Goal: Task Accomplishment & Management: Complete application form

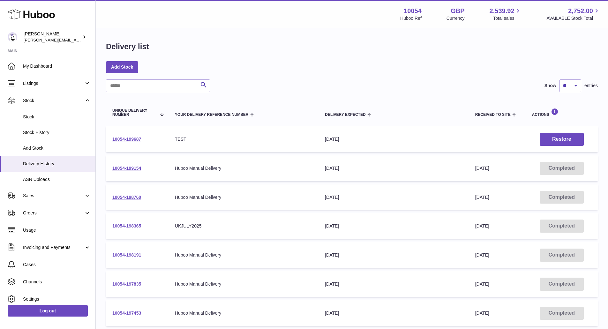
click at [71, 175] on link "ASN Uploads" at bounding box center [47, 180] width 95 height 16
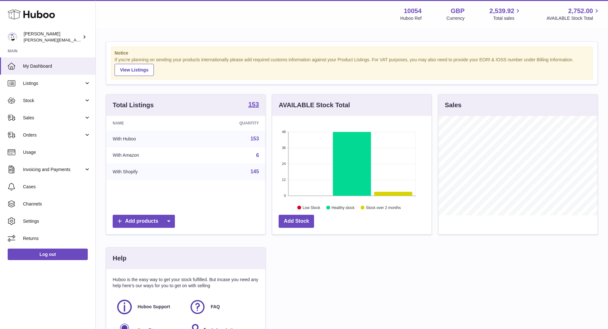
scroll to position [100, 159]
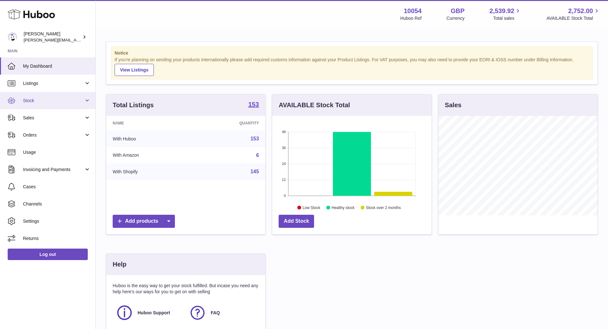
click at [59, 103] on span "Stock" at bounding box center [53, 101] width 61 height 6
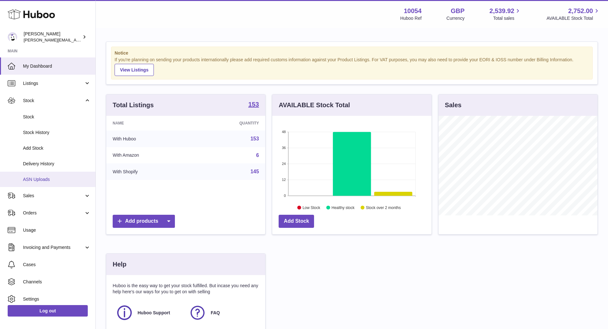
click at [50, 178] on span "ASN Uploads" at bounding box center [57, 180] width 68 height 6
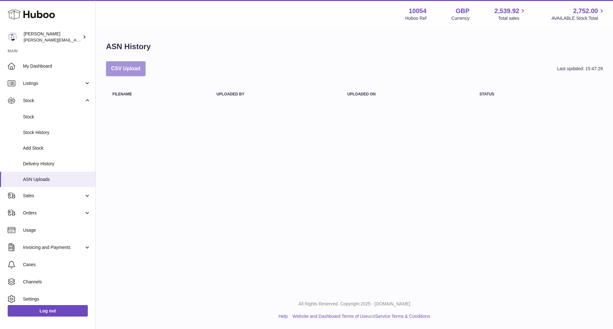
click at [132, 64] on button "CSV Upload" at bounding box center [126, 68] width 40 height 15
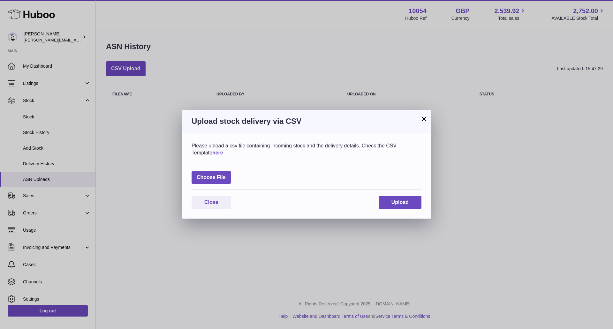
click at [212, 154] on link "here" at bounding box center [217, 152] width 11 height 5
click at [226, 175] on label at bounding box center [211, 177] width 39 height 13
click at [226, 175] on input "file" at bounding box center [226, 174] width 0 height 0
click at [208, 176] on label at bounding box center [211, 177] width 39 height 13
click at [226, 175] on input "file" at bounding box center [226, 174] width 0 height 0
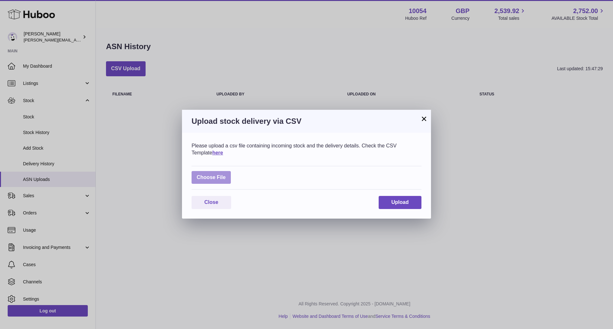
type input "**********"
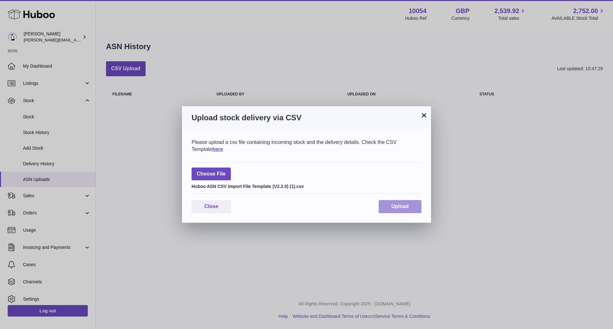
click at [394, 201] on button "Upload" at bounding box center [400, 206] width 43 height 13
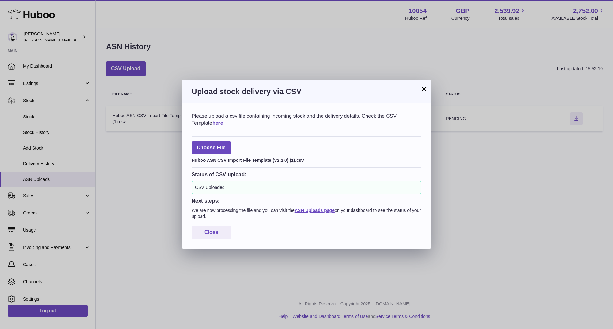
click at [423, 90] on button "×" at bounding box center [424, 89] width 8 height 8
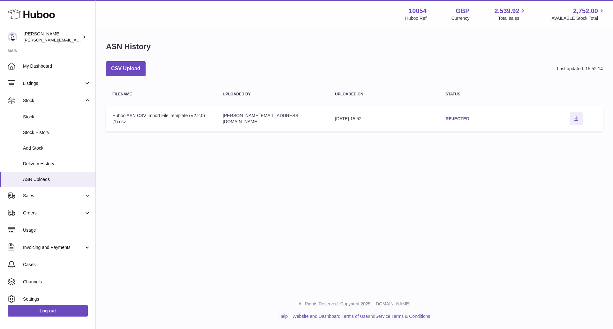
click at [455, 117] on link "REJECTED" at bounding box center [458, 118] width 24 height 5
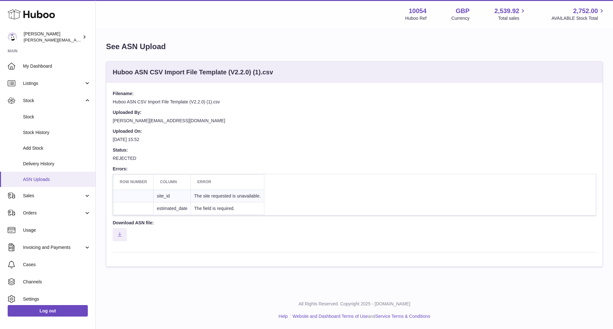
click at [50, 182] on span "ASN Uploads" at bounding box center [57, 180] width 68 height 6
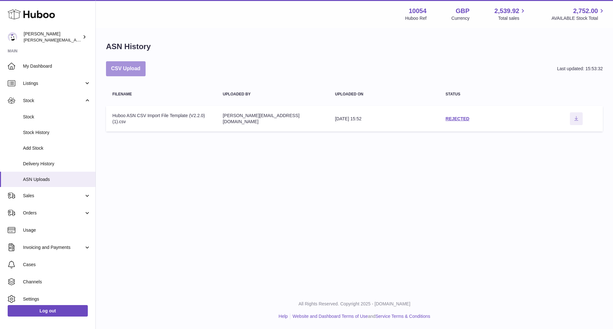
click at [127, 67] on button "CSV Upload" at bounding box center [126, 68] width 40 height 15
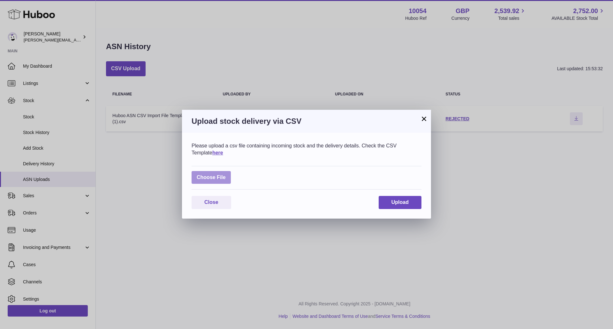
click at [214, 176] on label at bounding box center [211, 177] width 39 height 13
click at [226, 175] on input "file" at bounding box center [226, 174] width 0 height 0
type input "**********"
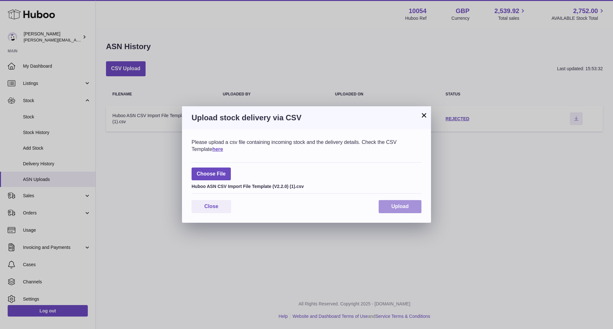
click at [418, 211] on button "Upload" at bounding box center [400, 206] width 43 height 13
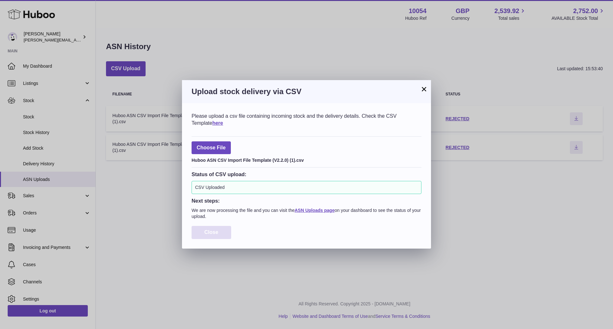
click at [219, 237] on button "Close" at bounding box center [212, 232] width 40 height 13
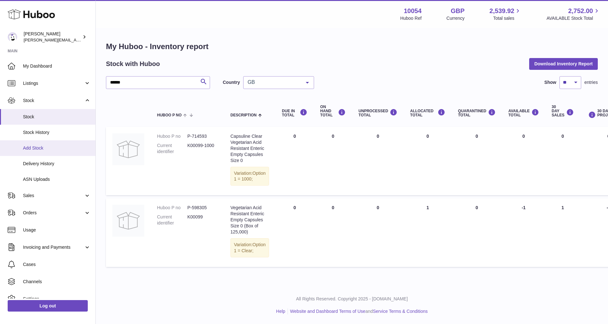
click at [42, 145] on span "Add Stock" at bounding box center [57, 148] width 68 height 6
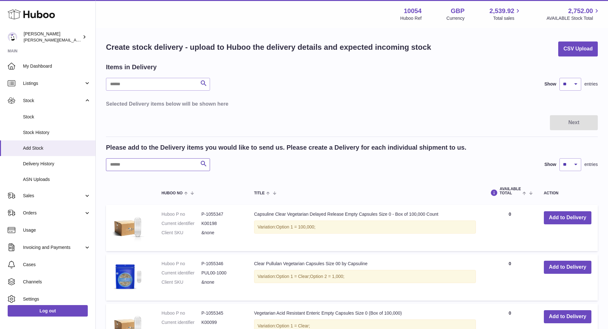
click at [142, 166] on input "text" at bounding box center [158, 164] width 104 height 13
paste input "*******"
type input "*******"
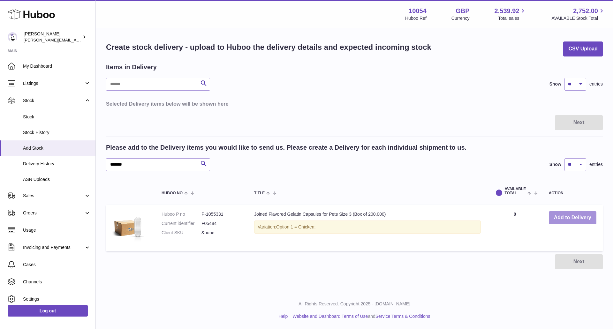
click at [568, 211] on button "Add to Delivery" at bounding box center [573, 217] width 48 height 13
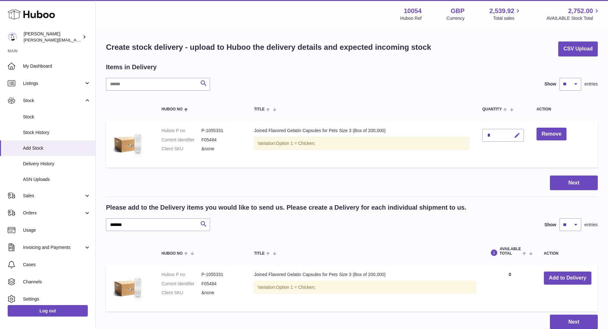
click at [516, 139] on icon "button" at bounding box center [517, 135] width 7 height 7
type input "*"
click at [516, 139] on button "submit" at bounding box center [516, 135] width 12 height 10
drag, startPoint x: 86, startPoint y: 218, endPoint x: 96, endPoint y: 199, distance: 21.8
click at [79, 217] on div "Huboo [PERSON_NAME] [PERSON_NAME][EMAIL_ADDRESS][DOMAIN_NAME] Main My Dashboard…" at bounding box center [304, 190] width 608 height 380
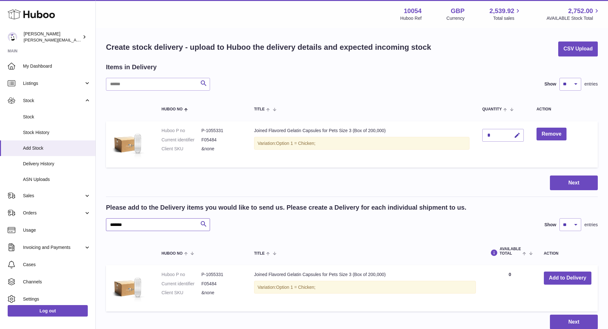
paste input "text"
type input "*******"
click at [547, 278] on button "Add to Delivery" at bounding box center [568, 278] width 48 height 13
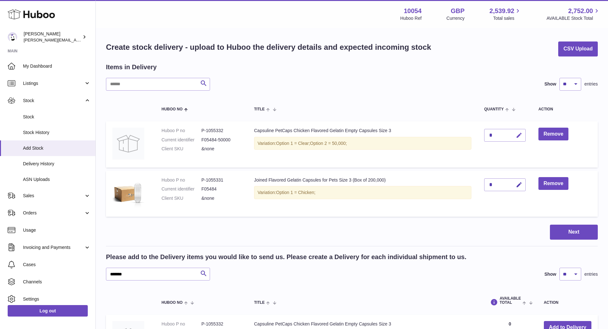
click at [518, 132] on button "button" at bounding box center [518, 135] width 15 height 13
type input "*"
click at [518, 132] on button "submit" at bounding box center [518, 135] width 12 height 10
drag, startPoint x: 140, startPoint y: 273, endPoint x: 62, endPoint y: 262, distance: 79.0
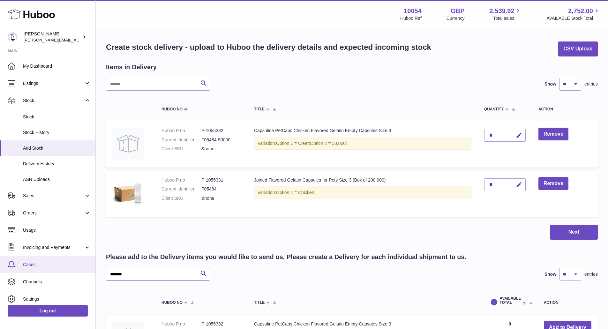
click at [69, 264] on div "Huboo [PERSON_NAME] [PERSON_NAME][EMAIL_ADDRESS][DOMAIN_NAME] Main My Dashboard…" at bounding box center [304, 214] width 608 height 429
paste input "text"
type input "*******"
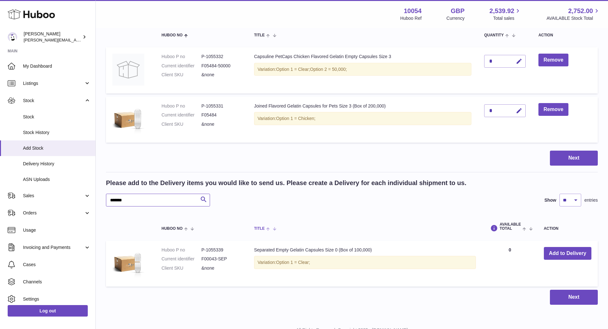
scroll to position [96, 0]
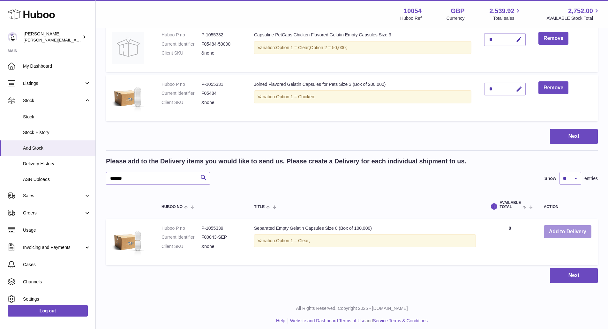
click at [570, 230] on button "Add to Delivery" at bounding box center [568, 231] width 48 height 13
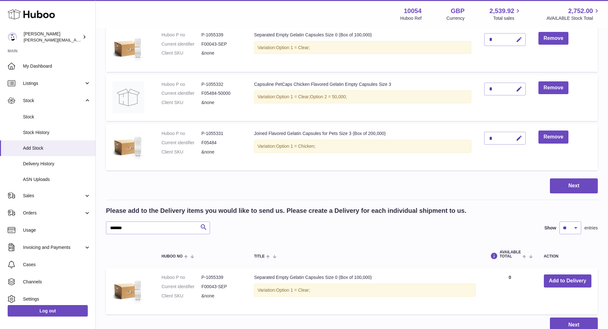
click at [517, 40] on icon "button" at bounding box center [519, 39] width 7 height 7
type input "*"
click at [517, 40] on icon "submit" at bounding box center [519, 40] width 6 height 6
drag, startPoint x: 144, startPoint y: 228, endPoint x: 61, endPoint y: 220, distance: 83.7
click at [61, 220] on div "Huboo [PERSON_NAME] [PERSON_NAME][EMAIL_ADDRESS][DOMAIN_NAME] Main My Dashboard…" at bounding box center [304, 143] width 608 height 479
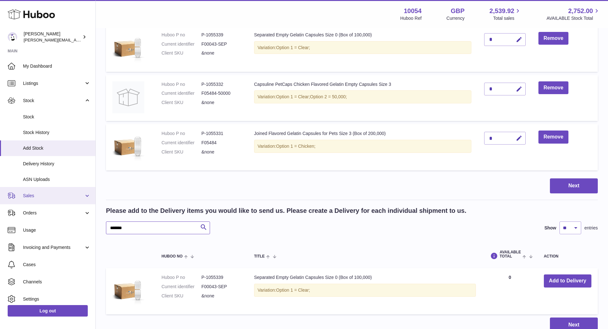
paste input "text"
type input "*******"
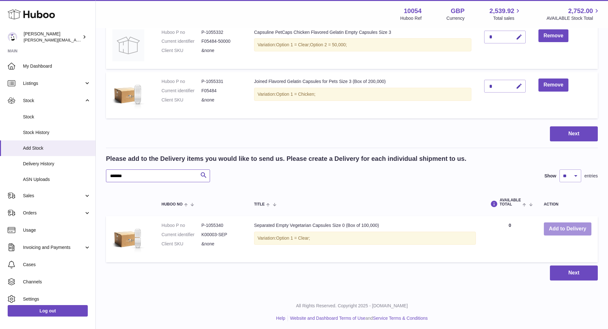
scroll to position [150, 0]
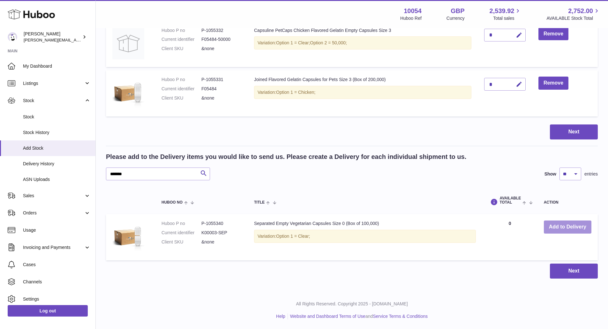
click at [549, 223] on button "Add to Delivery" at bounding box center [568, 227] width 48 height 13
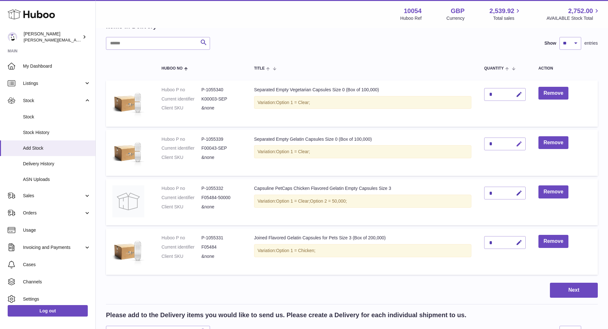
scroll to position [40, 0]
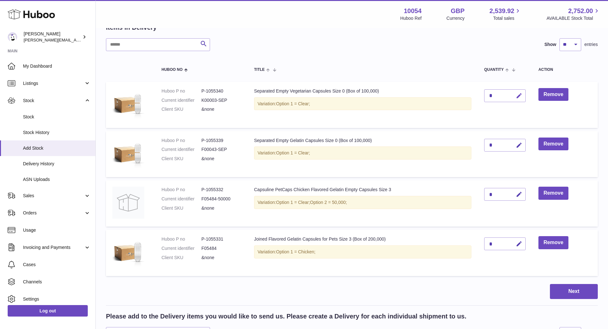
click at [512, 97] on button "button" at bounding box center [518, 95] width 15 height 13
type input "*"
click at [517, 96] on icon "submit" at bounding box center [519, 96] width 6 height 6
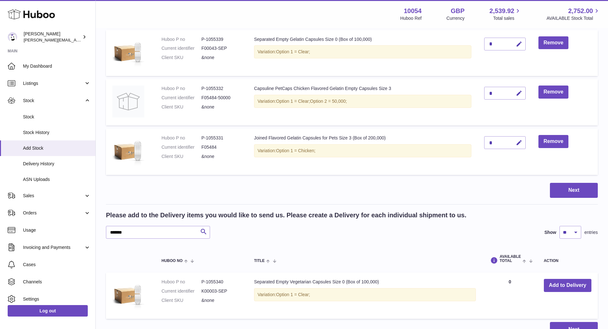
scroll to position [167, 0]
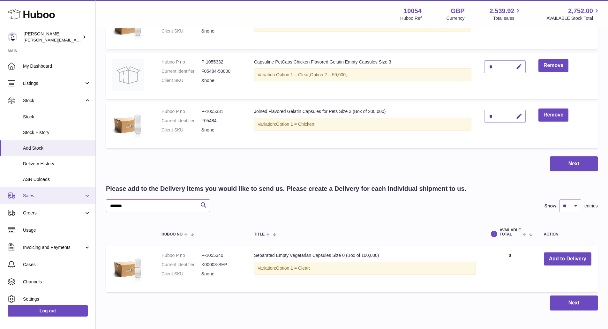
drag, startPoint x: 155, startPoint y: 209, endPoint x: 61, endPoint y: 197, distance: 95.0
click at [61, 197] on div "Huboo [PERSON_NAME] [PERSON_NAME][EMAIL_ADDRESS][DOMAIN_NAME] Main My Dashboard…" at bounding box center [304, 97] width 608 height 528
paste input "text"
type input "*******"
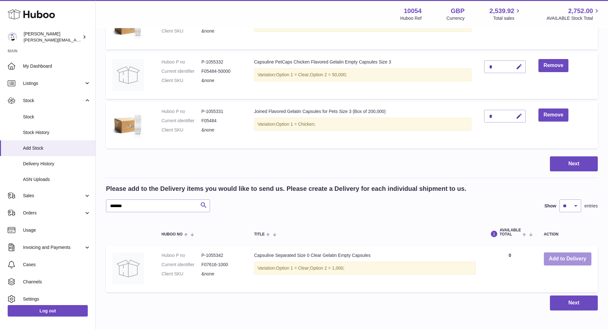
click at [569, 265] on button "Add to Delivery" at bounding box center [568, 258] width 48 height 13
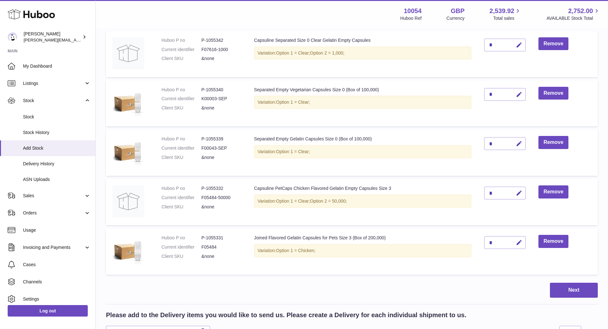
scroll to position [89, 0]
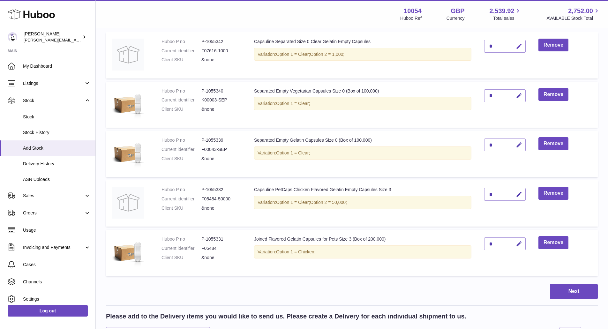
click at [517, 51] on button "button" at bounding box center [518, 46] width 15 height 13
type input "**"
click at [515, 49] on button "submit" at bounding box center [518, 46] width 12 height 10
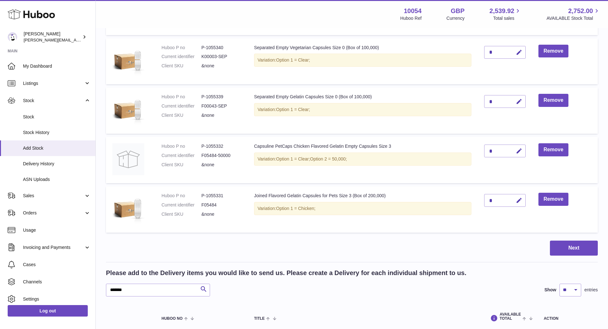
scroll to position [185, 0]
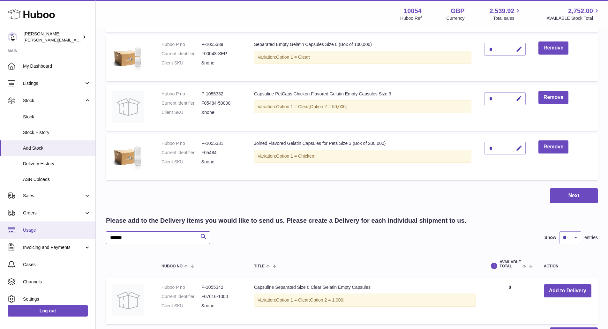
drag, startPoint x: 149, startPoint y: 241, endPoint x: 25, endPoint y: 226, distance: 125.1
click at [72, 233] on div "Huboo [PERSON_NAME] [PERSON_NAME][EMAIL_ADDRESS][DOMAIN_NAME] Main My Dashboard…" at bounding box center [304, 104] width 608 height 578
paste input "text"
type input "*******"
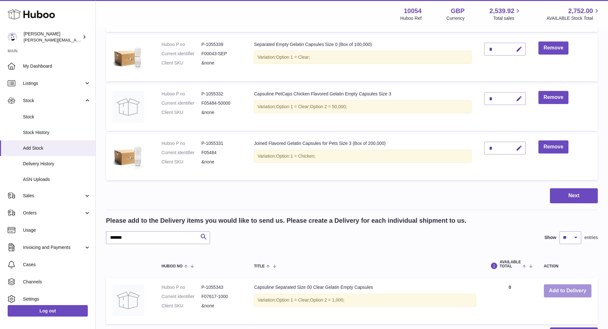
click at [557, 289] on button "Add to Delivery" at bounding box center [568, 290] width 48 height 13
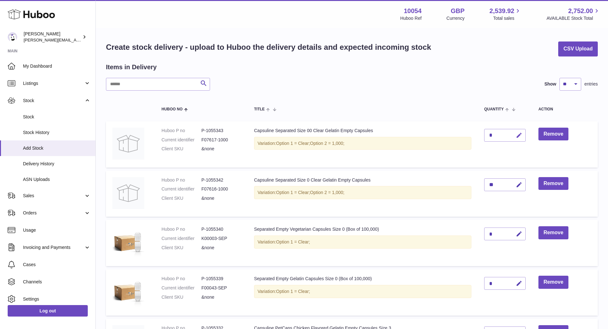
click at [516, 138] on icon "button" at bounding box center [519, 135] width 7 height 7
type input "**"
click at [516, 137] on icon "submit" at bounding box center [519, 135] width 6 height 6
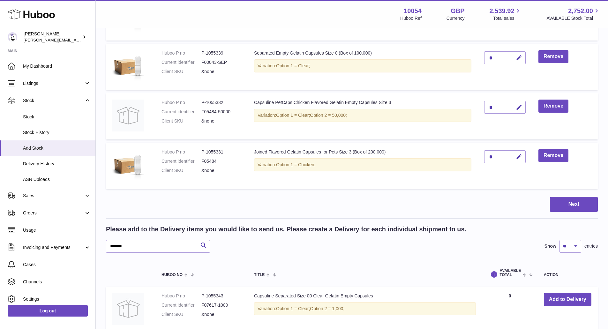
scroll to position [298, 0]
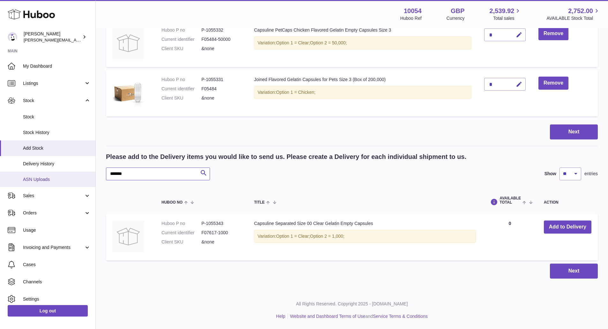
drag, startPoint x: 118, startPoint y: 174, endPoint x: 87, endPoint y: 173, distance: 31.6
click at [87, 173] on div "Huboo [PERSON_NAME] [PERSON_NAME][EMAIL_ADDRESS][DOMAIN_NAME] Main My Dashboard…" at bounding box center [304, 15] width 608 height 627
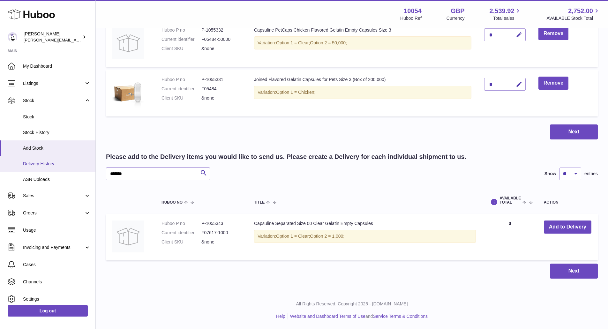
paste input "text"
type input "*******"
click at [550, 227] on button "Add to Delivery" at bounding box center [568, 227] width 48 height 13
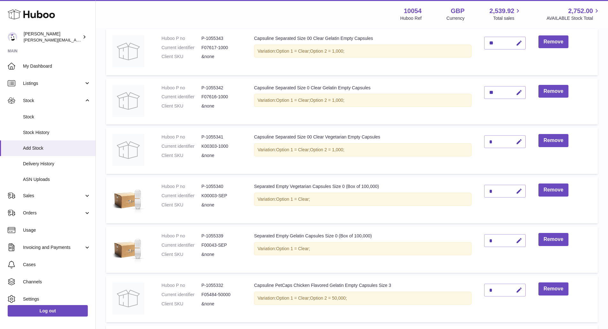
scroll to position [28, 0]
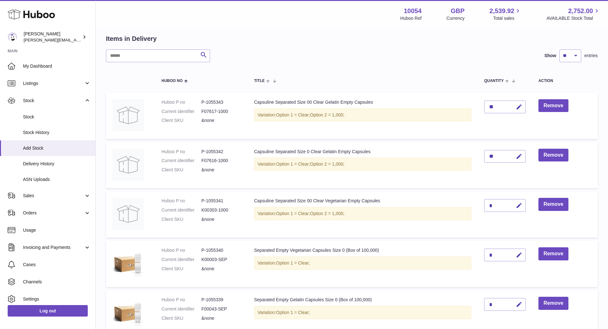
click at [521, 200] on button "button" at bounding box center [518, 205] width 15 height 13
type input "**"
click at [519, 203] on icon "submit" at bounding box center [519, 206] width 6 height 6
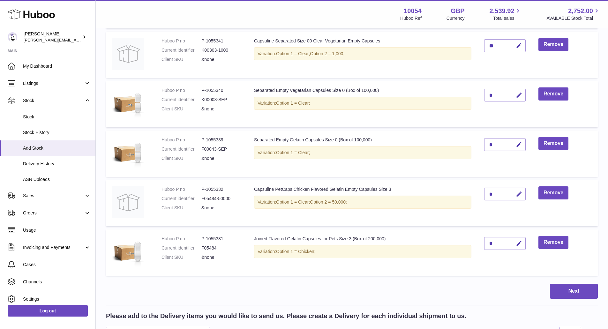
scroll to position [348, 0]
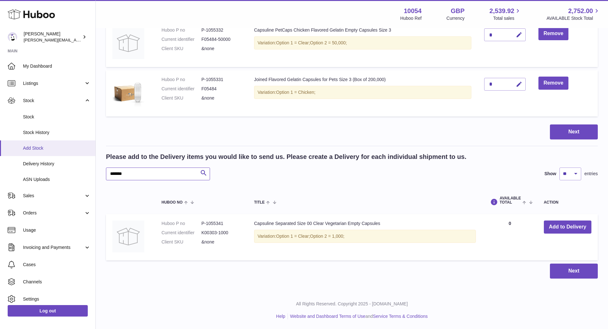
drag, startPoint x: 148, startPoint y: 173, endPoint x: 36, endPoint y: 142, distance: 116.5
paste input "text"
type input "*******"
click at [556, 230] on button "Add to Delivery" at bounding box center [568, 227] width 48 height 13
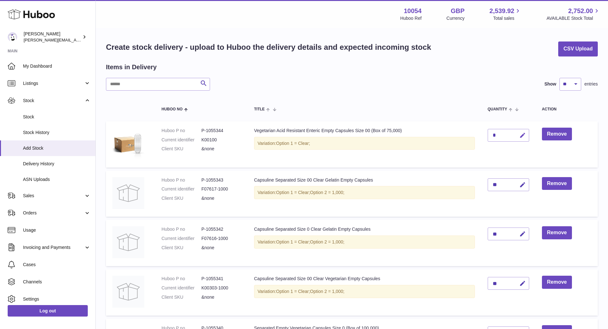
click at [526, 137] on button "button" at bounding box center [521, 135] width 15 height 13
type input "*"
click at [526, 137] on button "submit" at bounding box center [522, 135] width 12 height 10
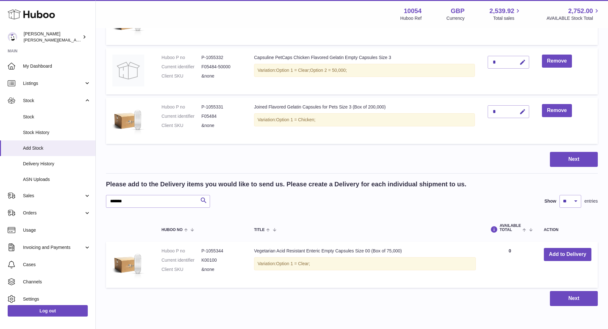
scroll to position [388, 0]
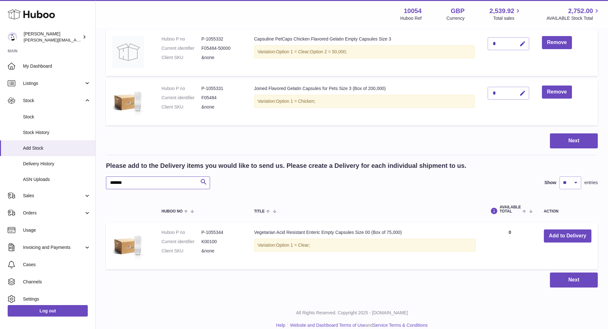
drag, startPoint x: 139, startPoint y: 183, endPoint x: 47, endPoint y: 157, distance: 95.6
paste input "text"
type input "*******"
click at [560, 244] on td "Add to Delivery" at bounding box center [568, 246] width 60 height 46
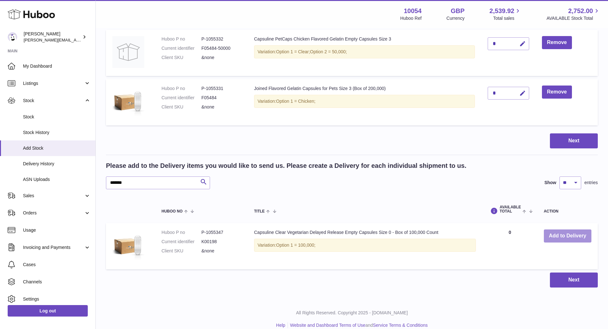
click at [559, 235] on button "Add to Delivery" at bounding box center [568, 236] width 48 height 13
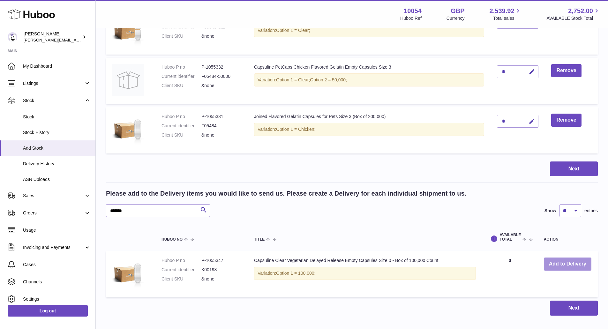
scroll to position [446, 0]
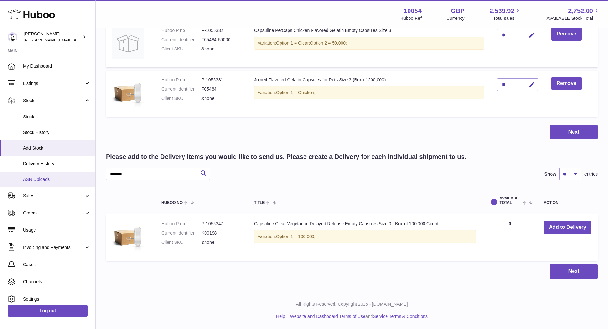
drag, startPoint x: 137, startPoint y: 178, endPoint x: 53, endPoint y: 174, distance: 84.4
paste input "text"
type input "*******"
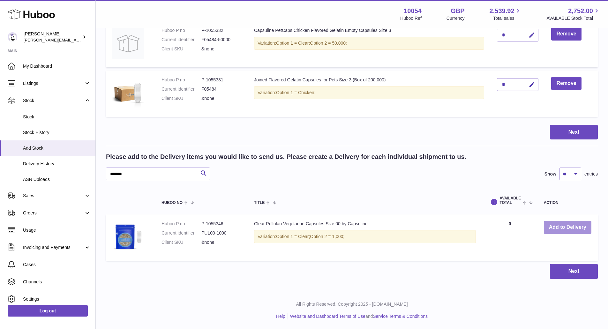
click at [550, 222] on button "Add to Delivery" at bounding box center [568, 227] width 48 height 13
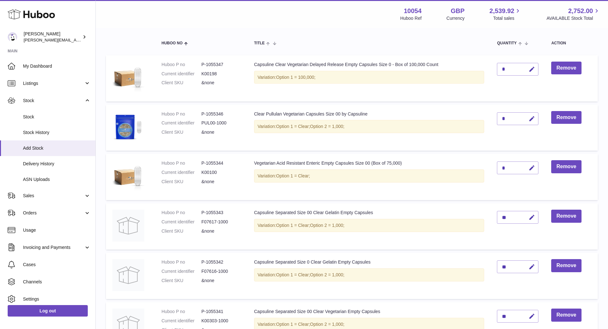
scroll to position [49, 0]
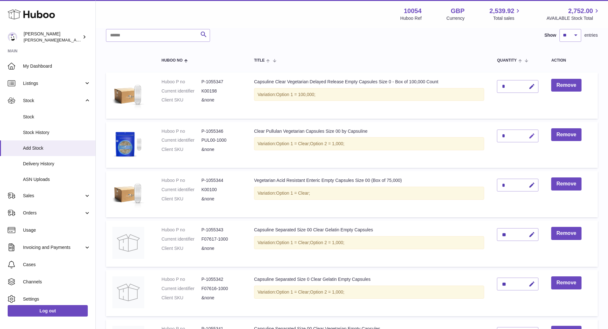
click at [531, 140] on button "button" at bounding box center [530, 136] width 15 height 13
type input "**"
click at [529, 140] on button "submit" at bounding box center [531, 136] width 12 height 10
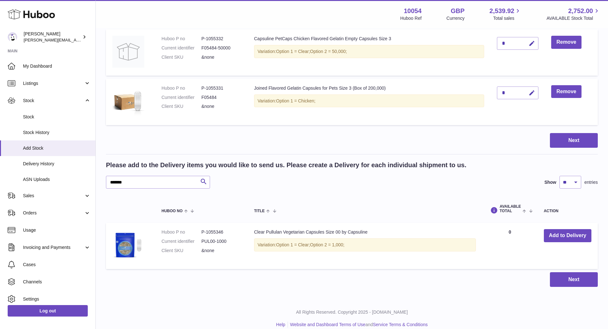
scroll to position [496, 0]
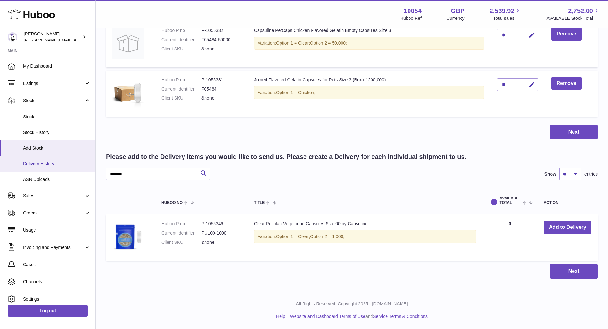
drag, startPoint x: 150, startPoint y: 173, endPoint x: 60, endPoint y: 165, distance: 90.3
paste input "text"
type input "*******"
click at [552, 220] on td "Add to Delivery" at bounding box center [568, 237] width 60 height 46
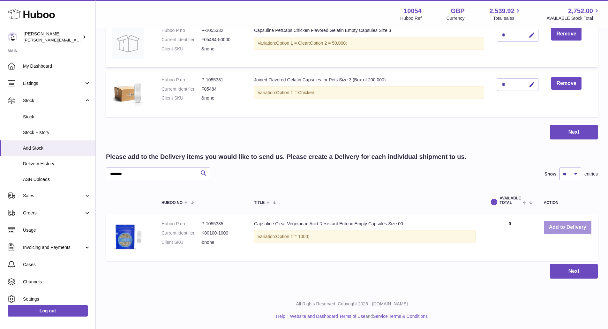
click at [553, 227] on button "Add to Delivery" at bounding box center [568, 227] width 48 height 13
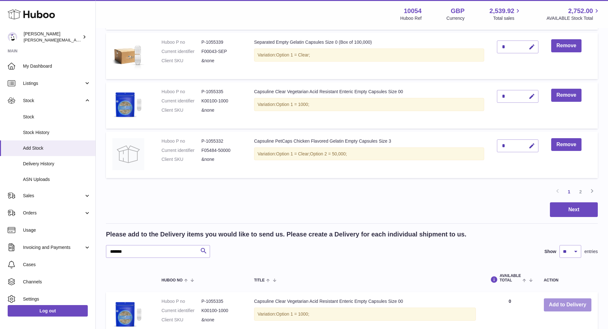
scroll to position [432, 0]
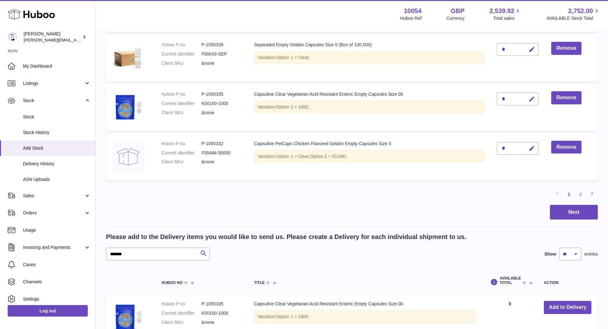
click at [526, 102] on button "button" at bounding box center [530, 99] width 15 height 13
type input "**"
click at [526, 102] on button "submit" at bounding box center [531, 99] width 12 height 10
drag, startPoint x: 129, startPoint y: 253, endPoint x: 54, endPoint y: 245, distance: 76.1
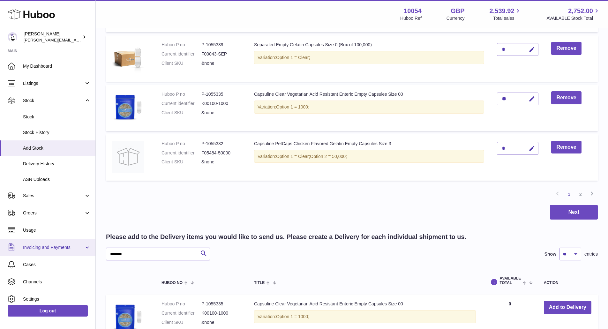
paste input "text"
type input "*******"
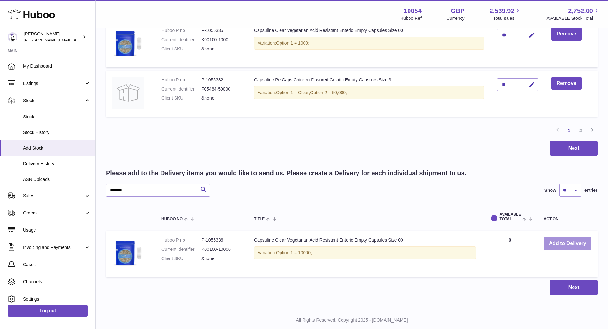
click at [566, 238] on button "Add to Delivery" at bounding box center [568, 243] width 48 height 13
click at [528, 40] on button "button" at bounding box center [530, 35] width 15 height 13
type input "*"
click at [530, 36] on icon "submit" at bounding box center [532, 35] width 6 height 6
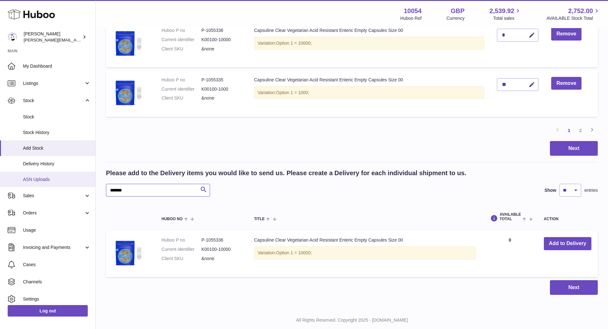
drag, startPoint x: 146, startPoint y: 190, endPoint x: 69, endPoint y: 184, distance: 76.8
paste input "text"
type input "*******"
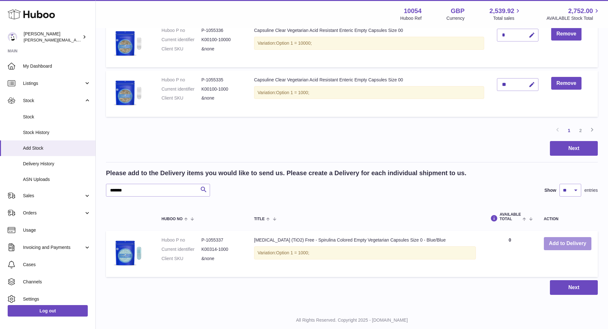
click at [564, 240] on button "Add to Delivery" at bounding box center [568, 243] width 48 height 13
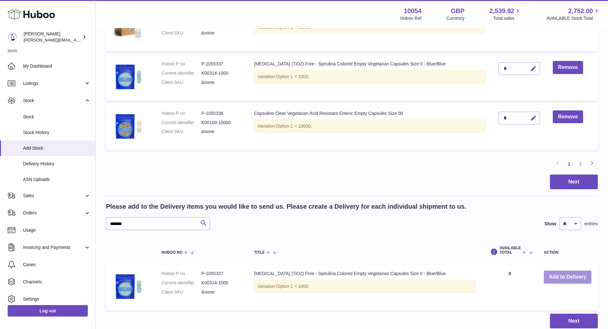
scroll to position [432, 0]
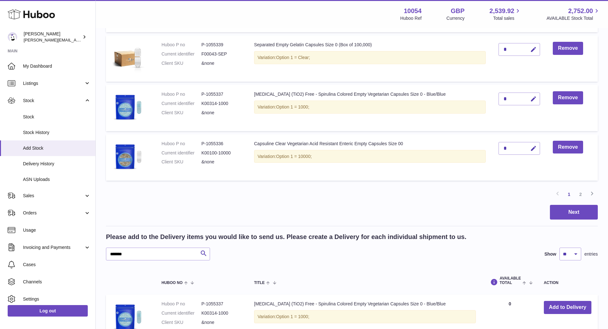
click at [529, 104] on button "button" at bounding box center [532, 99] width 15 height 13
type input "**"
click at [530, 103] on button "submit" at bounding box center [533, 99] width 12 height 10
drag, startPoint x: 124, startPoint y: 254, endPoint x: 62, endPoint y: 230, distance: 66.6
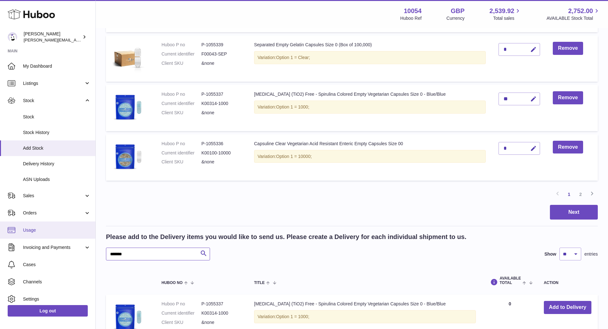
paste input "text"
type input "*******"
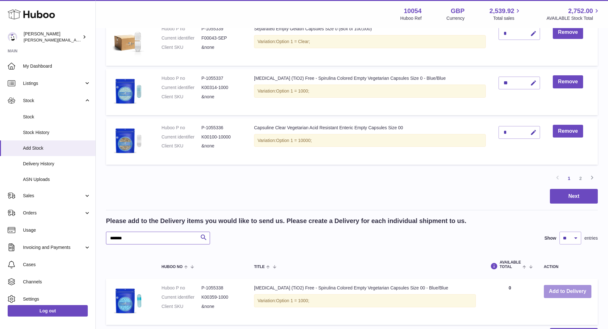
scroll to position [464, 0]
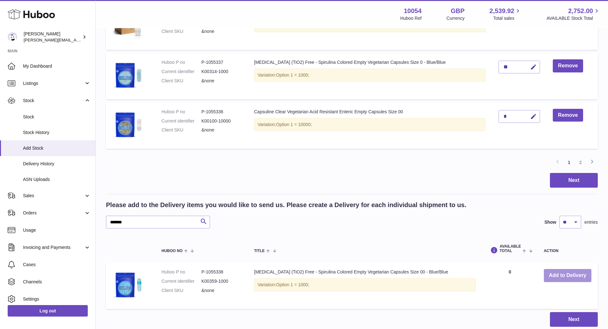
click at [570, 276] on button "Add to Delivery" at bounding box center [568, 275] width 48 height 13
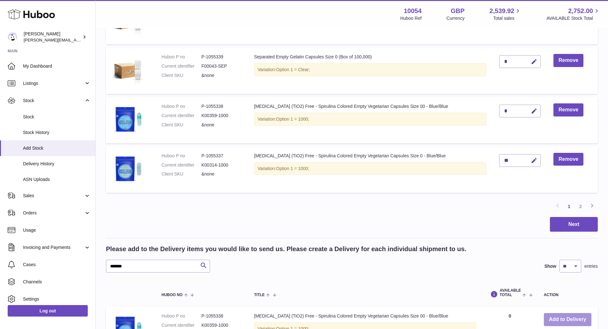
scroll to position [368, 0]
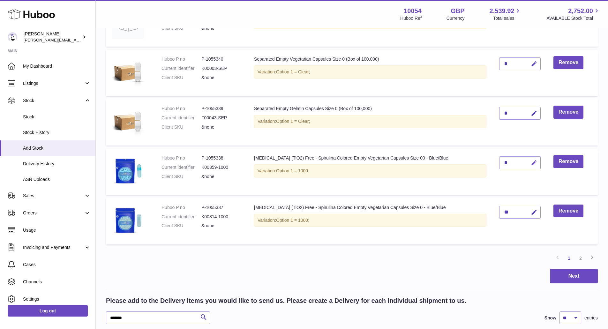
click at [531, 165] on icon "button" at bounding box center [534, 163] width 7 height 7
type input "**"
click at [537, 164] on icon "submit" at bounding box center [534, 163] width 6 height 6
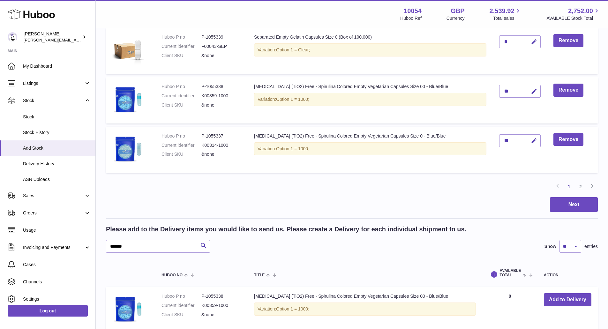
scroll to position [464, 0]
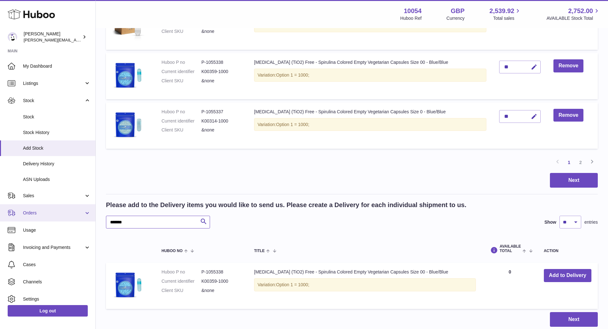
drag, startPoint x: 124, startPoint y: 223, endPoint x: 42, endPoint y: 207, distance: 83.1
paste input "text"
type input "*******"
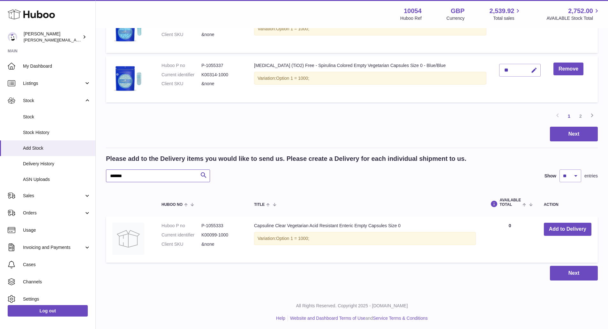
scroll to position [512, 0]
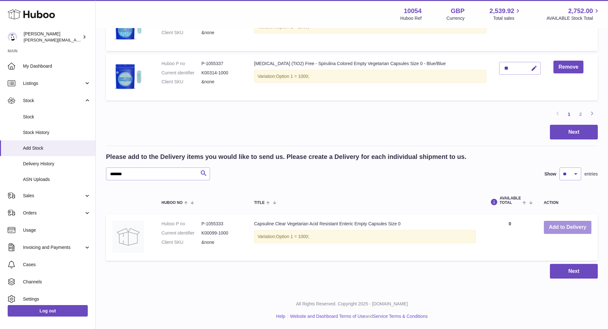
click at [553, 223] on button "Add to Delivery" at bounding box center [568, 227] width 48 height 13
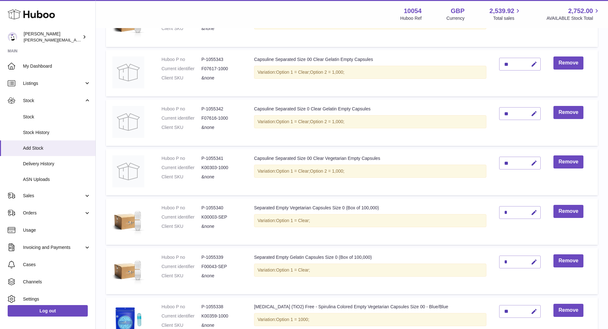
scroll to position [352, 0]
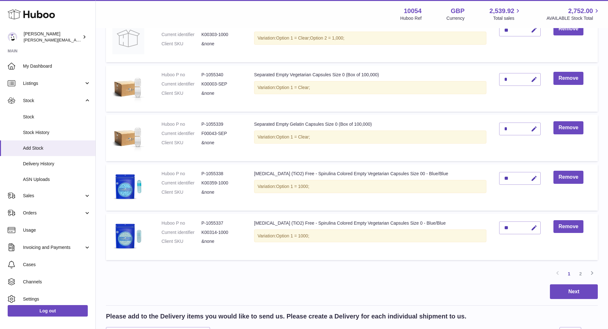
click at [581, 274] on link "2" at bounding box center [580, 273] width 11 height 11
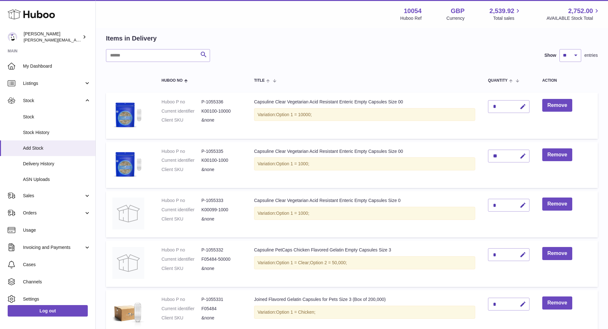
scroll to position [61, 0]
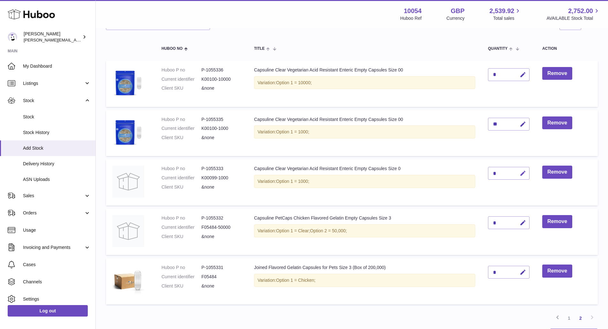
click at [519, 173] on button "button" at bounding box center [522, 173] width 15 height 13
type input "**"
click at [518, 170] on button "submit" at bounding box center [522, 173] width 12 height 10
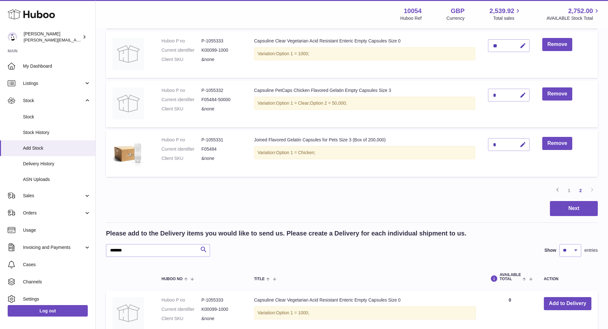
scroll to position [265, 0]
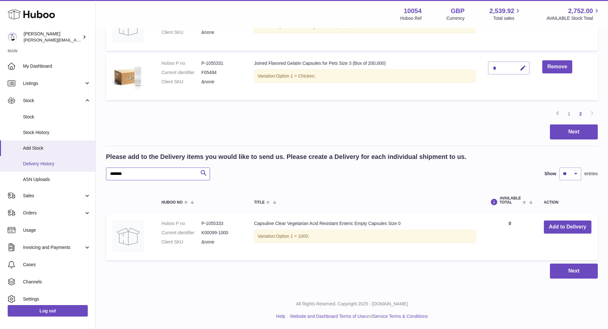
drag, startPoint x: 150, startPoint y: 175, endPoint x: 89, endPoint y: 170, distance: 61.2
click at [89, 170] on div "Huboo [PERSON_NAME] [PERSON_NAME][EMAIL_ADDRESS][DOMAIN_NAME] Main My Dashboard…" at bounding box center [304, 32] width 608 height 594
paste input "text"
type input "*******"
click at [562, 231] on button "Add to Delivery" at bounding box center [568, 227] width 48 height 13
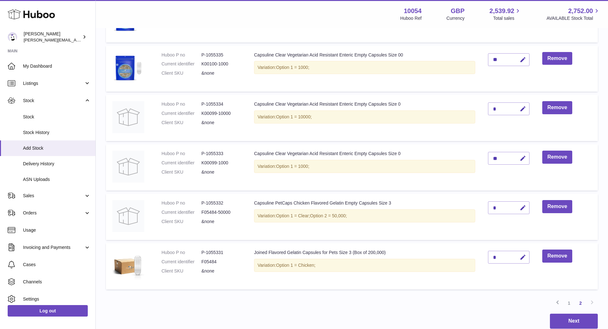
scroll to position [123, 0]
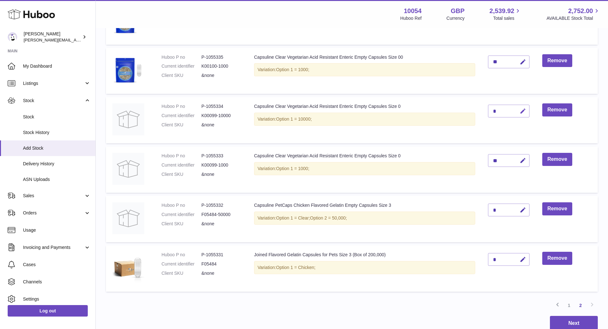
click at [521, 112] on icon "button" at bounding box center [523, 111] width 7 height 7
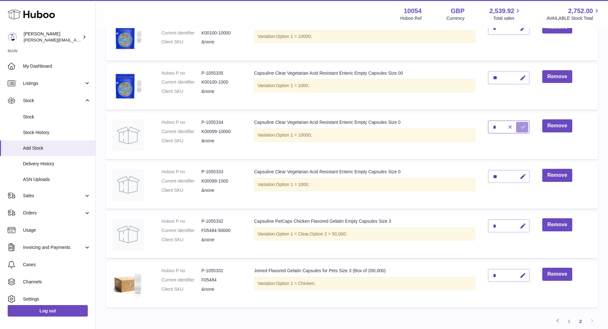
scroll to position [91, 0]
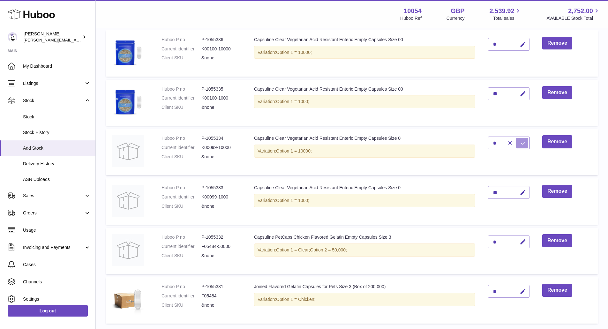
type input "*"
click at [521, 112] on td "**" at bounding box center [509, 103] width 54 height 46
click at [522, 141] on icon "submit" at bounding box center [523, 143] width 6 height 6
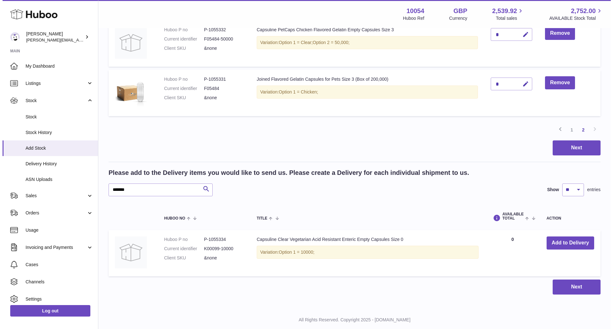
scroll to position [314, 0]
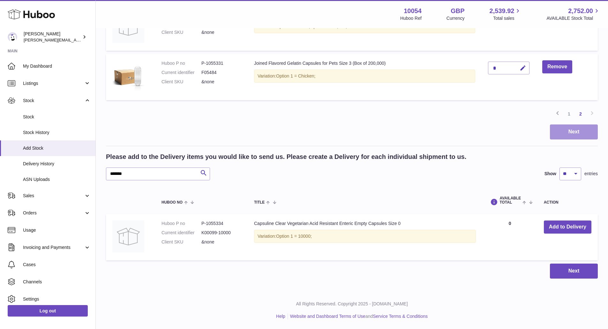
click at [581, 132] on button "Next" at bounding box center [574, 131] width 48 height 15
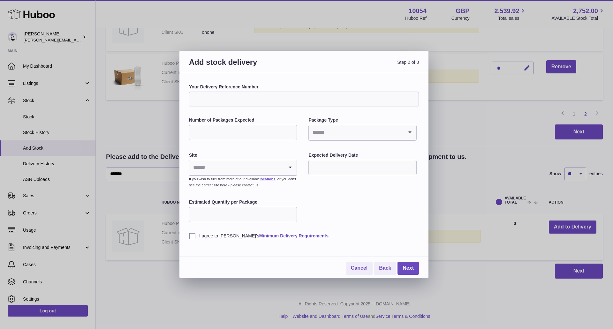
click at [259, 93] on input "Your Delivery Reference Number" at bounding box center [304, 99] width 230 height 15
paste input "*********"
type input "*********"
click at [241, 127] on input "Number of Packages Expected" at bounding box center [243, 132] width 108 height 15
type input "*"
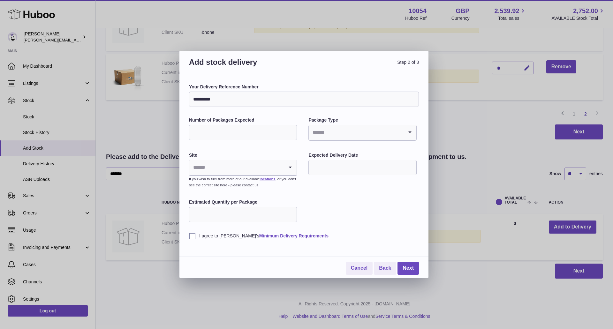
click at [331, 130] on input "Search for option" at bounding box center [356, 132] width 94 height 15
click at [331, 163] on li "Pallets" at bounding box center [362, 162] width 107 height 13
click at [254, 164] on input "Search for option" at bounding box center [236, 167] width 94 height 15
click at [229, 194] on li "🇳🇱 | Dragonder 17" at bounding box center [243, 197] width 107 height 13
click at [373, 168] on input "text" at bounding box center [362, 167] width 108 height 15
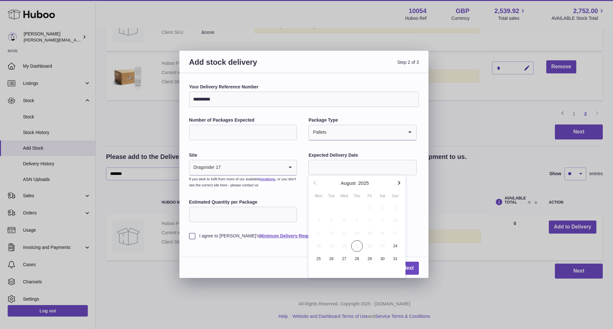
click at [400, 184] on icon "button" at bounding box center [399, 183] width 8 height 8
click at [358, 220] on span "11" at bounding box center [356, 220] width 11 height 11
type input "**********"
click at [269, 214] on input "Estimated Quantity per Package" at bounding box center [243, 214] width 108 height 15
type input "*"
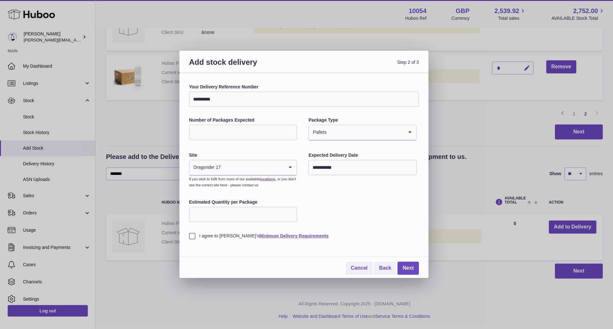
type input "*"
click at [195, 239] on label "I agree to [PERSON_NAME]'s Minimum Delivery Requirements" at bounding box center [304, 236] width 230 height 6
click at [399, 273] on link "Next" at bounding box center [407, 268] width 21 height 13
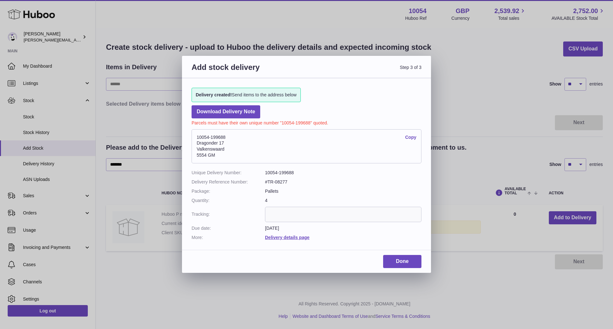
scroll to position [0, 0]
click at [412, 139] on link "Copy" at bounding box center [410, 137] width 11 height 6
drag, startPoint x: 201, startPoint y: 138, endPoint x: 219, endPoint y: 155, distance: 25.1
click at [219, 155] on address "10054-199688 Copy Dragonder 17 Valkenswaard 5554 GM" at bounding box center [307, 146] width 230 height 34
copy address "10054-199688 Copy Dragonder 17 Valkenswaard 5554 GM"
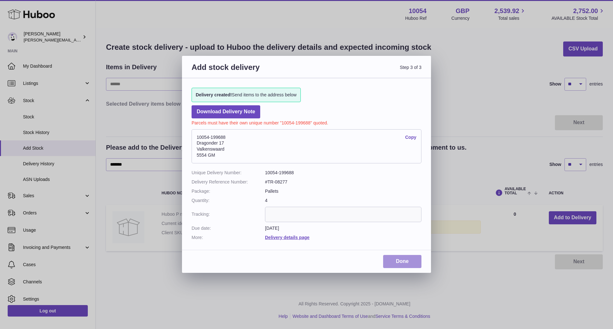
click at [411, 261] on link "Done" at bounding box center [402, 261] width 38 height 13
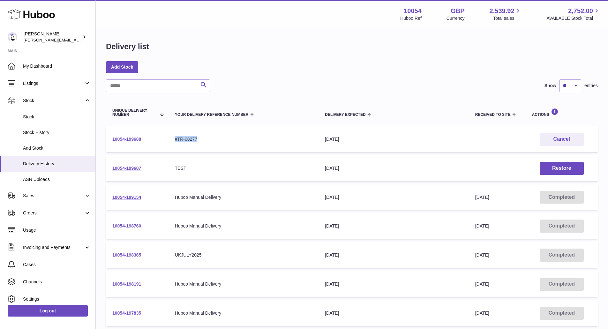
drag, startPoint x: 214, startPoint y: 140, endPoint x: 169, endPoint y: 139, distance: 45.4
click at [169, 139] on td "Your Delivery Reference Number #TR-08277" at bounding box center [244, 139] width 150 height 26
copy div "#TR-08277"
